Goal: Download file/media

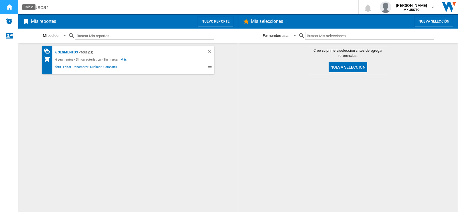
click at [11, 8] on ng-md-icon "Inicio" at bounding box center [9, 6] width 7 height 7
click at [361, 69] on button "Nueva selección" at bounding box center [347, 67] width 39 height 10
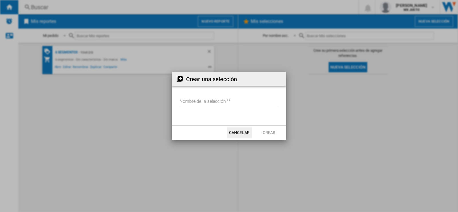
click at [245, 132] on button "Cancelar" at bounding box center [239, 133] width 25 height 10
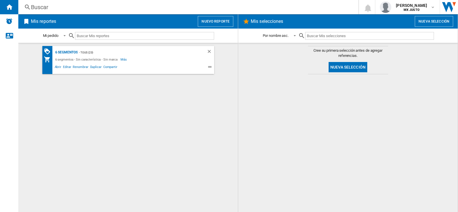
click at [270, 22] on h2 "Mis selecciones" at bounding box center [266, 21] width 35 height 11
click at [247, 22] on ng-md-icon at bounding box center [246, 21] width 7 height 7
click at [429, 23] on button "Nueva selección" at bounding box center [434, 21] width 38 height 11
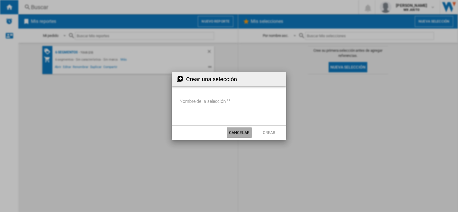
click at [239, 135] on button "Cancelar" at bounding box center [239, 133] width 25 height 10
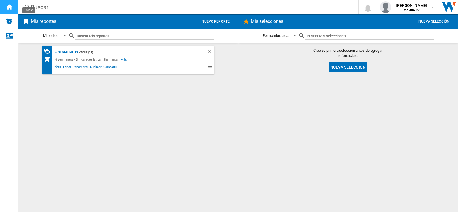
click at [11, 8] on ng-md-icon "Inicio" at bounding box center [9, 6] width 7 height 7
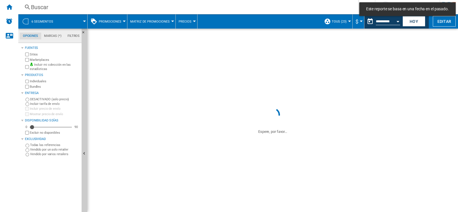
click at [86, 21] on div at bounding box center [84, 21] width 3 height 1
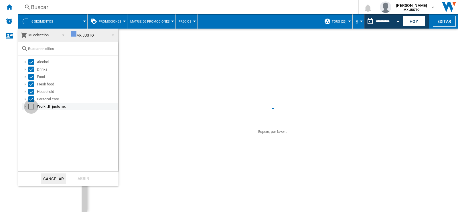
click at [30, 106] on div "Select" at bounding box center [31, 107] width 6 height 6
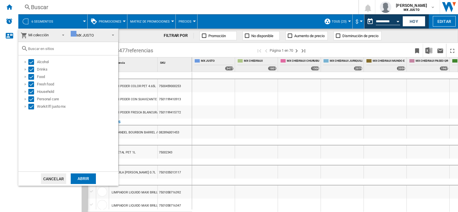
click at [85, 181] on div "Abrir" at bounding box center [83, 179] width 25 height 11
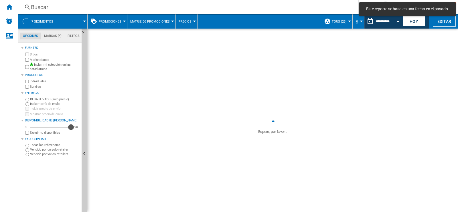
drag, startPoint x: 33, startPoint y: 128, endPoint x: 75, endPoint y: 126, distance: 41.8
click at [71, 120] on div "88" at bounding box center [71, 120] width 0 height 0
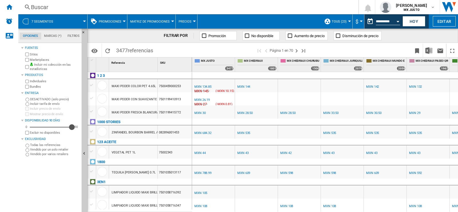
click at [73, 129] on div "Disponibilidad" at bounding box center [72, 127] width 6 height 6
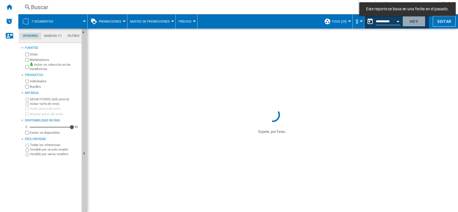
click at [416, 22] on button "Hoy" at bounding box center [413, 21] width 23 height 11
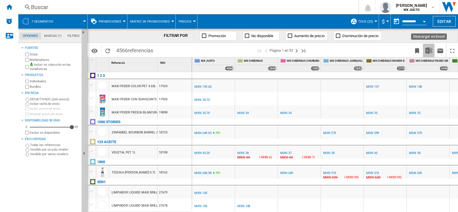
click at [425, 51] on img "Descargar en Excel" at bounding box center [428, 50] width 7 height 7
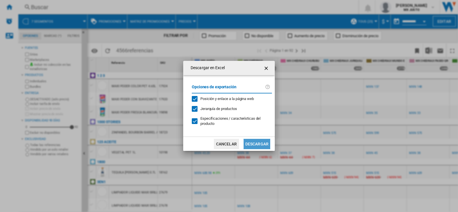
click at [255, 142] on button "Descargar" at bounding box center [256, 144] width 27 height 10
